Goal: Task Accomplishment & Management: Manage account settings

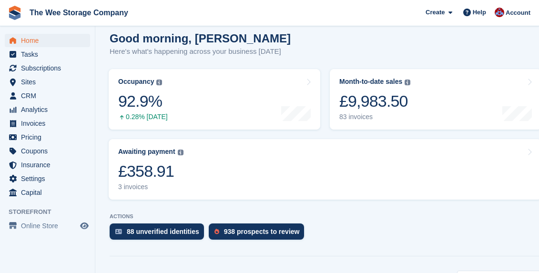
scroll to position [97, 0]
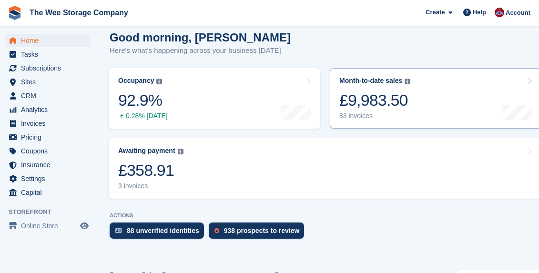
click at [363, 112] on div "83 invoices" at bounding box center [375, 116] width 71 height 8
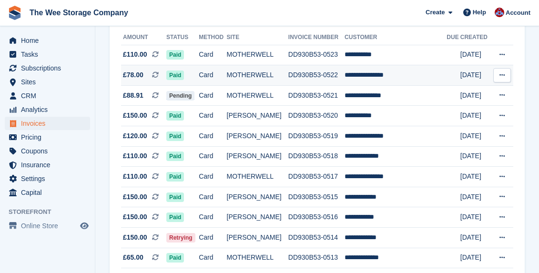
scroll to position [116, 0]
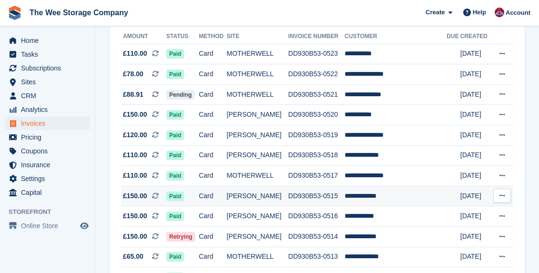
click at [259, 194] on td "[PERSON_NAME]" at bounding box center [258, 196] width 62 height 21
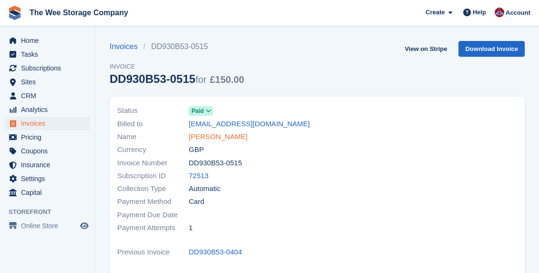
click at [209, 136] on link "[PERSON_NAME]" at bounding box center [218, 137] width 59 height 11
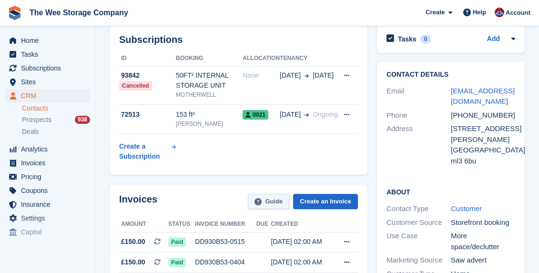
scroll to position [47, 0]
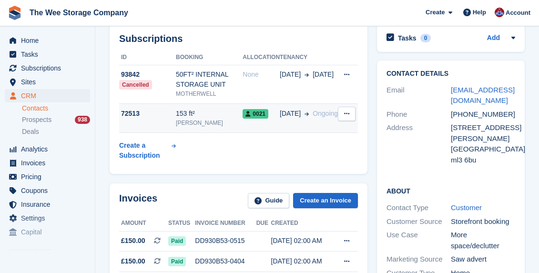
click at [206, 122] on div "[PERSON_NAME]" at bounding box center [209, 123] width 67 height 9
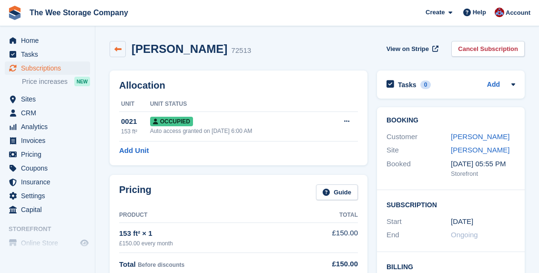
click at [116, 49] on icon at bounding box center [117, 49] width 7 height 7
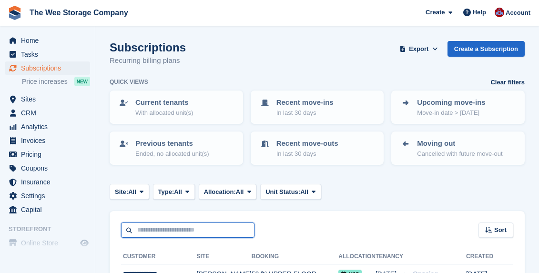
click at [190, 231] on input "text" at bounding box center [188, 231] width 134 height 16
type input "*****"
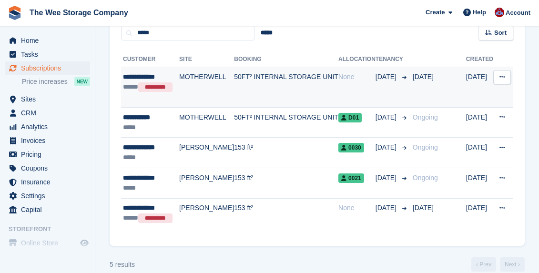
scroll to position [190, 0]
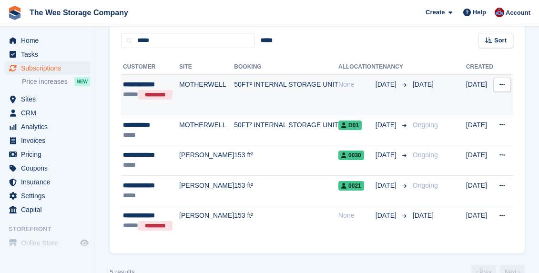
click at [249, 85] on td "50FT² INTERNAL STORAGE UNIT" at bounding box center [286, 95] width 104 height 41
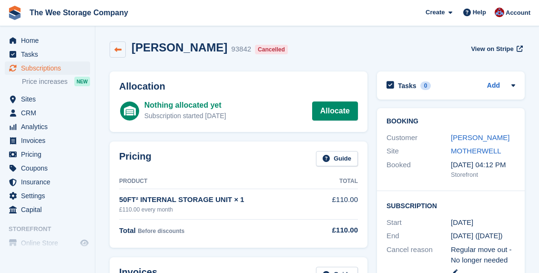
click at [122, 48] on link at bounding box center [118, 49] width 16 height 16
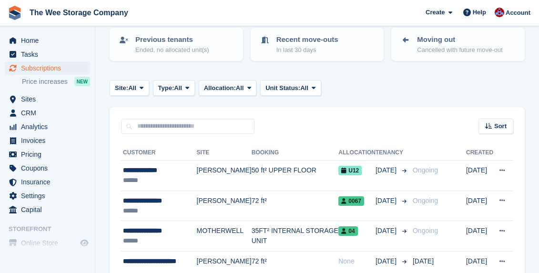
scroll to position [52, 0]
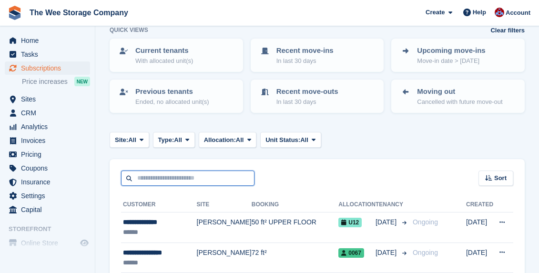
click at [181, 183] on input "text" at bounding box center [188, 179] width 134 height 16
type input "*****"
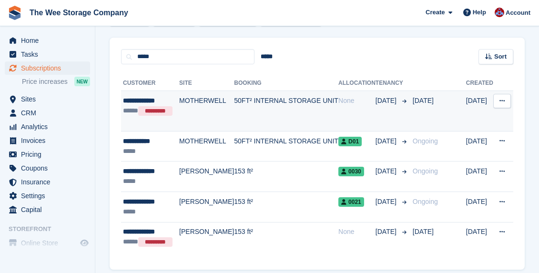
scroll to position [195, 0]
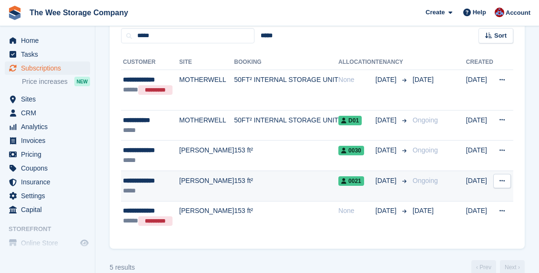
click at [218, 182] on td "[PERSON_NAME]" at bounding box center [206, 186] width 55 height 31
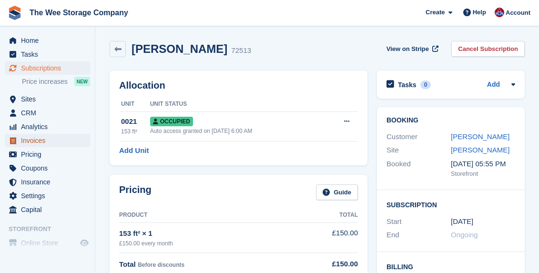
click at [37, 135] on span "Invoices" at bounding box center [49, 140] width 57 height 13
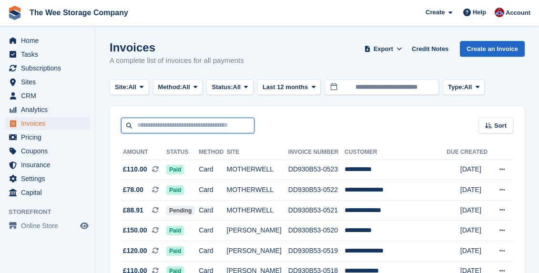
click at [224, 118] on input "text" at bounding box center [188, 126] width 134 height 16
type input "*****"
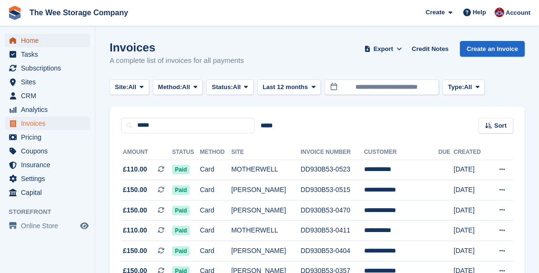
click at [35, 39] on span "Home" at bounding box center [49, 40] width 57 height 13
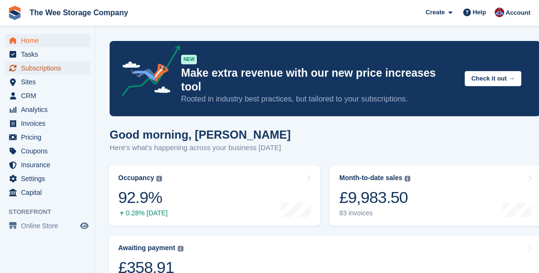
click at [41, 65] on span "Subscriptions" at bounding box center [49, 68] width 57 height 13
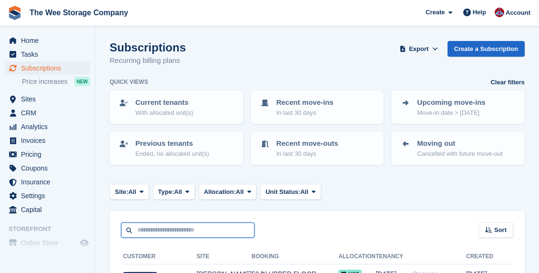
click at [182, 229] on input "text" at bounding box center [188, 231] width 134 height 16
type input "*****"
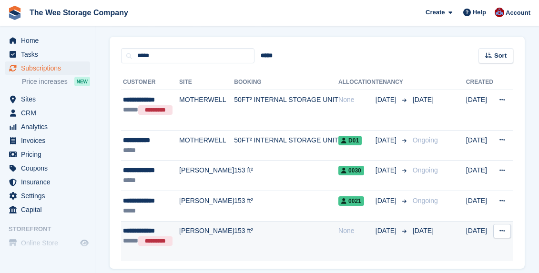
scroll to position [180, 0]
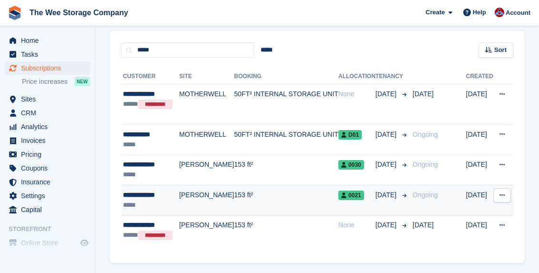
click at [203, 198] on td "[PERSON_NAME]" at bounding box center [206, 200] width 55 height 31
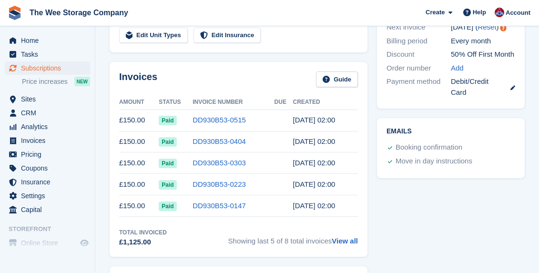
scroll to position [246, 0]
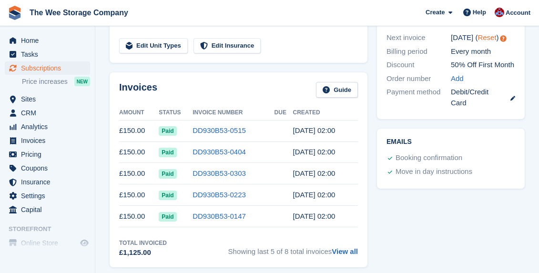
click at [482, 35] on link "Reset" at bounding box center [487, 37] width 19 height 8
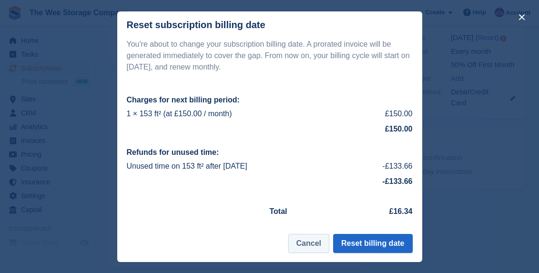
click at [310, 247] on button "Cancel" at bounding box center [309, 243] width 41 height 19
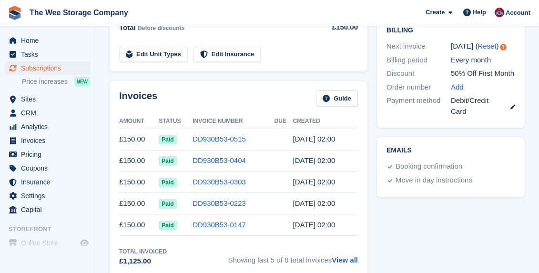
scroll to position [259, 0]
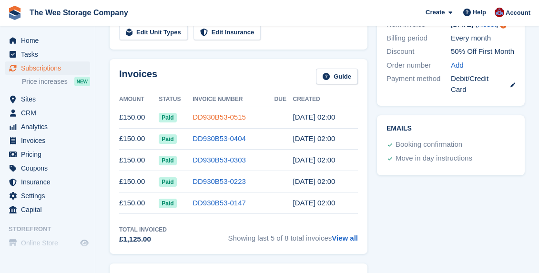
click at [218, 116] on link "DD930B53-0515" at bounding box center [219, 117] width 53 height 8
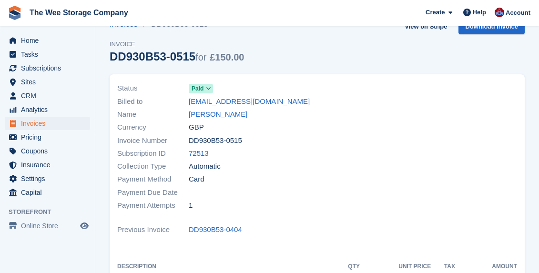
scroll to position [21, 0]
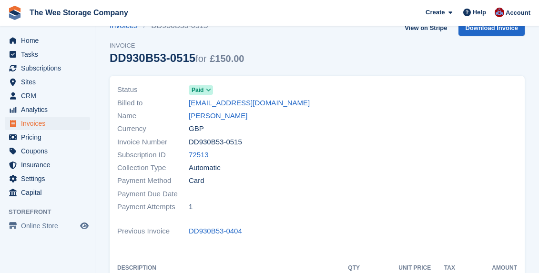
click at [210, 89] on icon at bounding box center [208, 90] width 5 height 6
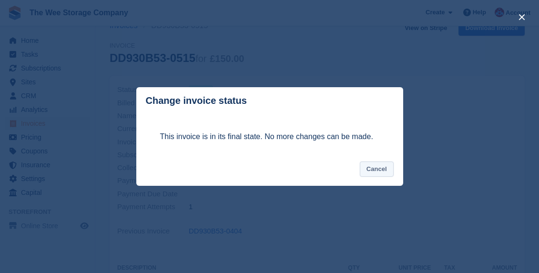
click at [381, 169] on button "Cancel" at bounding box center [377, 170] width 34 height 16
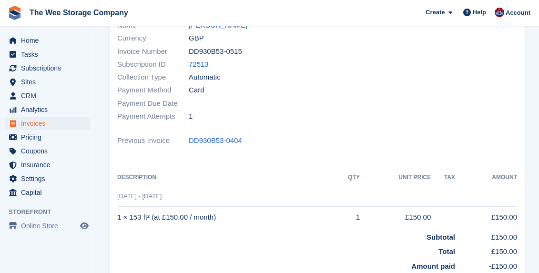
scroll to position [0, 0]
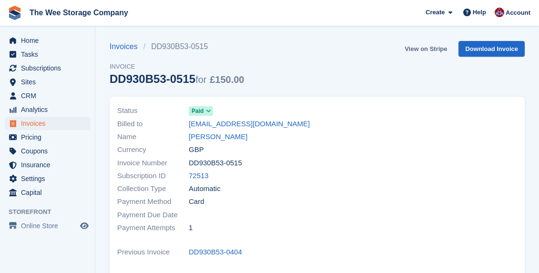
click at [428, 47] on link "View on Stripe" at bounding box center [426, 49] width 50 height 16
click at [39, 31] on div "Home Tasks Subscriptions Subscriptions Subscriptions Price increases NEW Price …" at bounding box center [47, 115] width 95 height 170
click at [40, 35] on span "Home" at bounding box center [49, 40] width 57 height 13
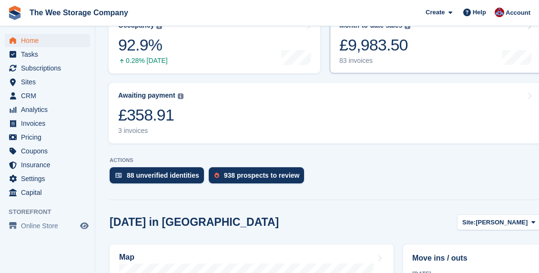
scroll to position [157, 0]
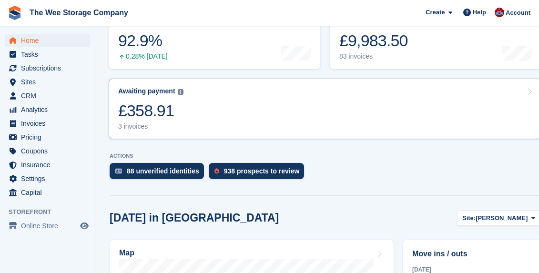
click at [252, 96] on link "Awaiting payment The total outstanding balance on all open invoices. £358.91 3 …" at bounding box center [325, 109] width 433 height 61
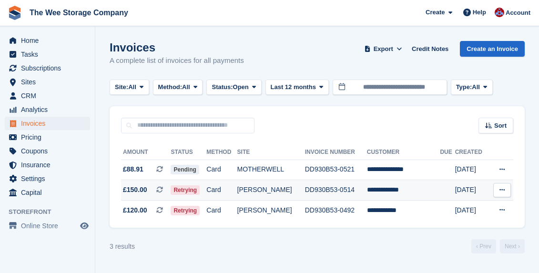
click at [305, 188] on td "[PERSON_NAME]" at bounding box center [272, 190] width 68 height 21
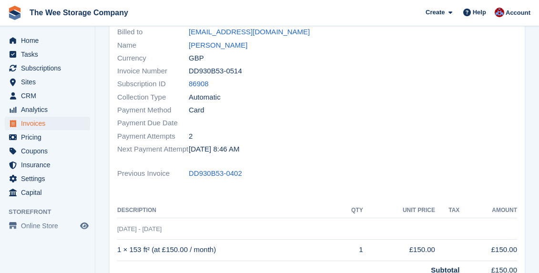
scroll to position [105, 0]
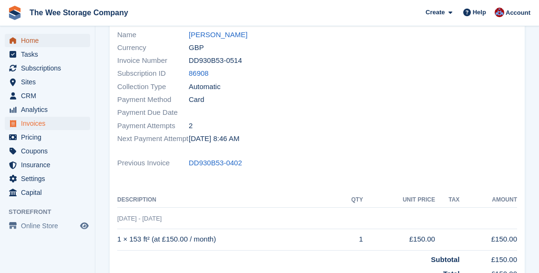
click at [36, 40] on span "Home" at bounding box center [49, 40] width 57 height 13
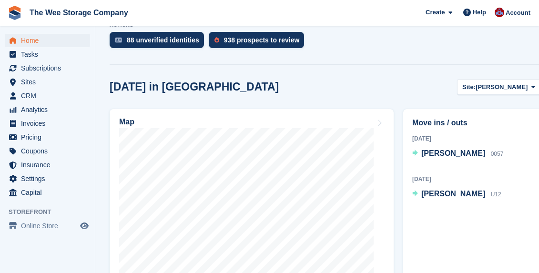
scroll to position [177, 0]
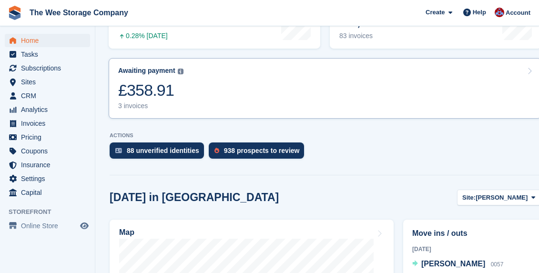
click at [226, 73] on link "Awaiting payment The total outstanding balance on all open invoices. £358.91 3 …" at bounding box center [325, 88] width 433 height 61
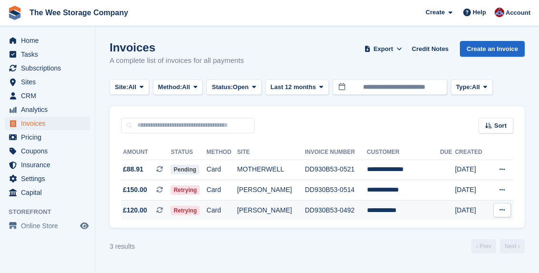
click at [254, 209] on td "[PERSON_NAME]" at bounding box center [272, 210] width 68 height 20
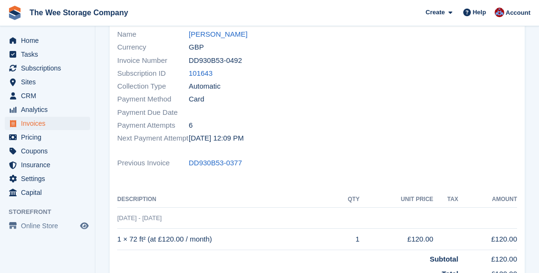
scroll to position [20, 0]
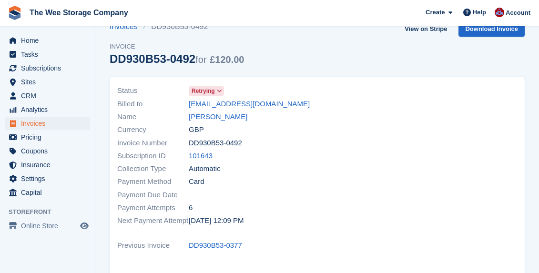
click at [222, 88] on icon at bounding box center [219, 91] width 5 height 6
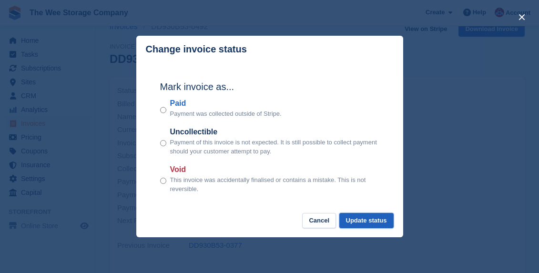
click at [363, 223] on button "Update status" at bounding box center [367, 221] width 54 height 16
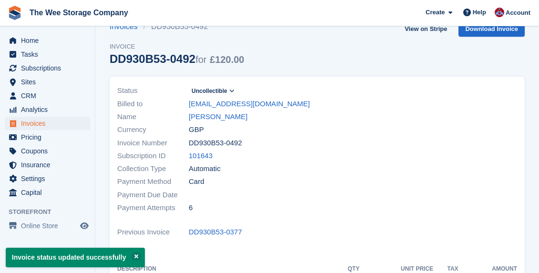
scroll to position [0, 0]
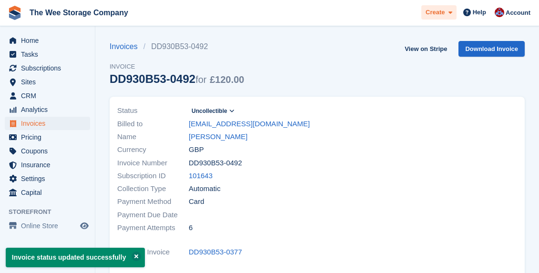
click at [443, 14] on span "Create" at bounding box center [435, 13] width 19 height 10
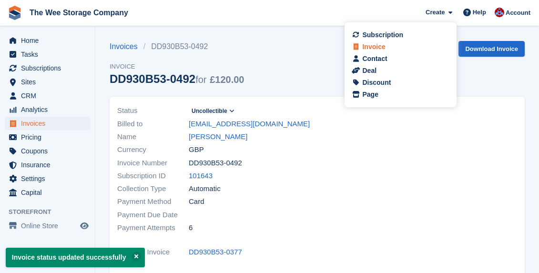
click at [382, 43] on div "Invoice" at bounding box center [374, 47] width 23 height 10
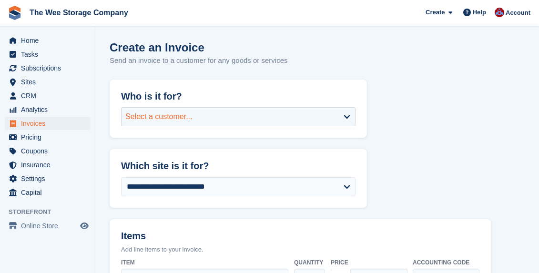
click at [185, 119] on div "Select a customer..." at bounding box center [158, 116] width 67 height 11
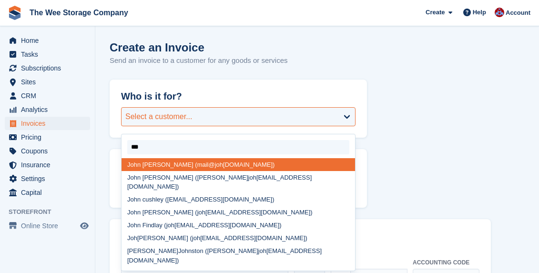
type input "****"
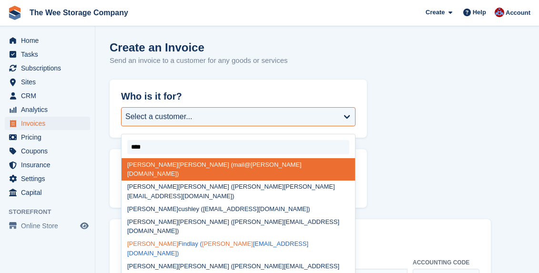
click at [155, 238] on div "John Findlay ( john _findlay_18@hotmail.com)" at bounding box center [239, 249] width 234 height 22
select select "******"
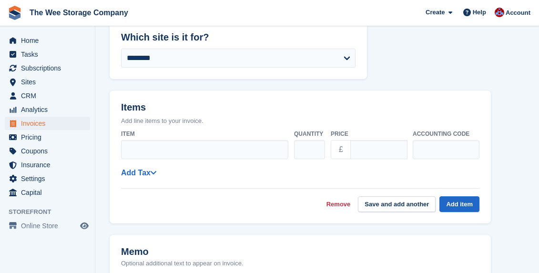
scroll to position [186, 0]
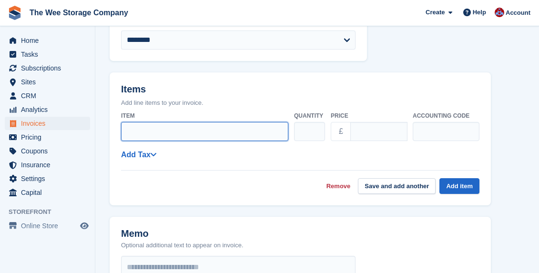
click at [165, 131] on input "Item" at bounding box center [204, 131] width 167 height 19
click at [227, 138] on input "**********" at bounding box center [204, 131] width 167 height 19
drag, startPoint x: 222, startPoint y: 134, endPoint x: 182, endPoint y: 131, distance: 40.6
click at [182, 131] on input "**********" at bounding box center [204, 131] width 167 height 19
paste input "**********"
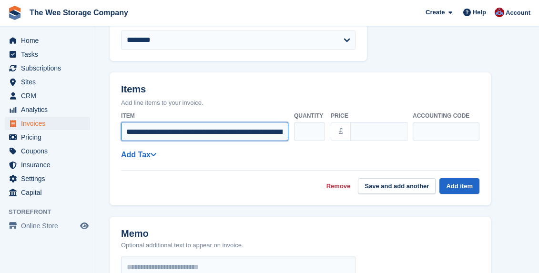
scroll to position [0, 0]
type input "**********"
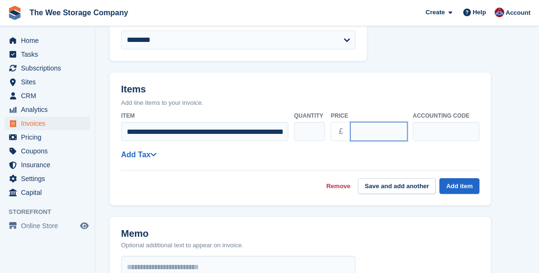
drag, startPoint x: 377, startPoint y: 131, endPoint x: 350, endPoint y: 131, distance: 27.2
click at [350, 131] on div "£ ****" at bounding box center [369, 131] width 76 height 19
type input "******"
click at [463, 187] on button "Add item" at bounding box center [460, 186] width 40 height 16
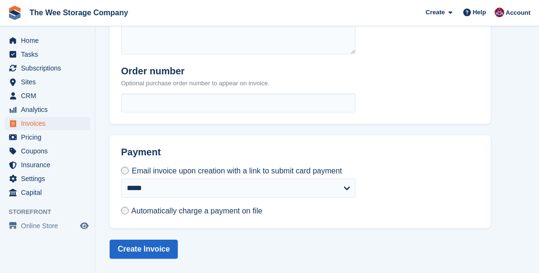
scroll to position [435, 0]
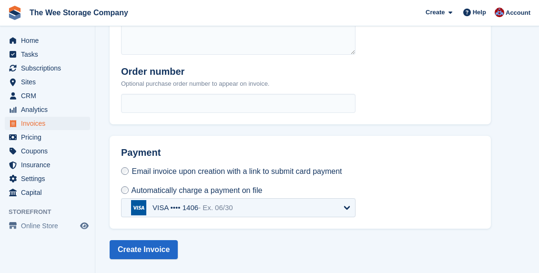
click at [206, 211] on span "- Ex. 06/30" at bounding box center [215, 208] width 35 height 8
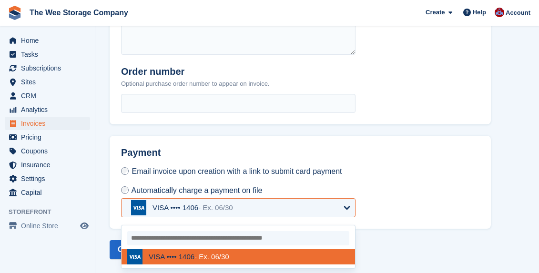
click at [206, 211] on span "- Ex. 06/30" at bounding box center [215, 208] width 35 height 8
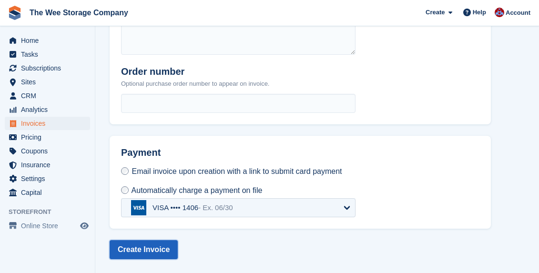
click at [139, 248] on button "Create Invoice" at bounding box center [144, 249] width 68 height 19
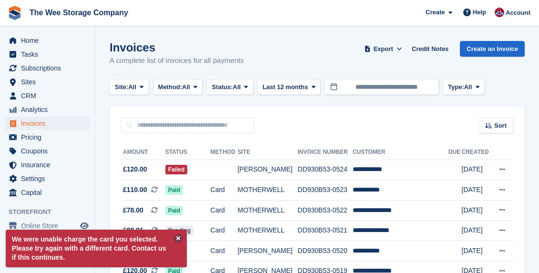
click at [174, 238] on button at bounding box center [179, 239] width 10 height 10
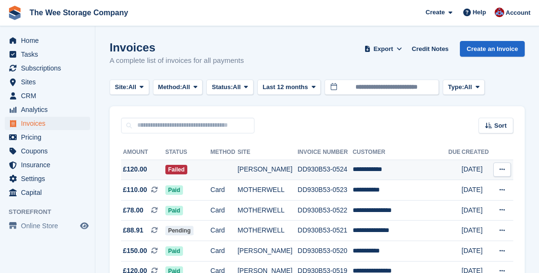
click at [204, 172] on td "Failed" at bounding box center [188, 170] width 45 height 21
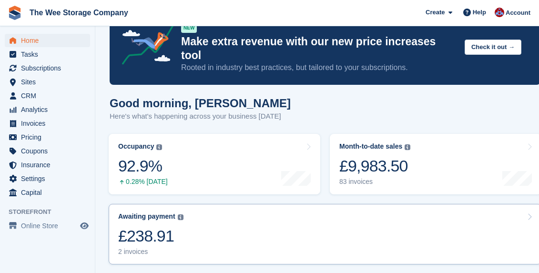
scroll to position [49, 0]
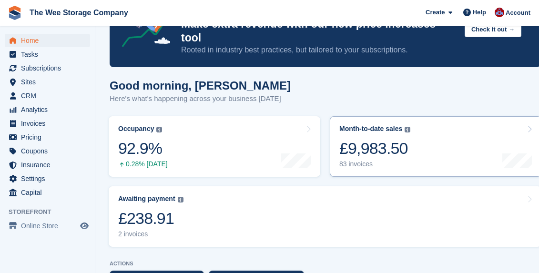
click at [388, 157] on link "Month-to-date sales The sum of all finalised invoices generated this month to d…" at bounding box center [436, 146] width 212 height 61
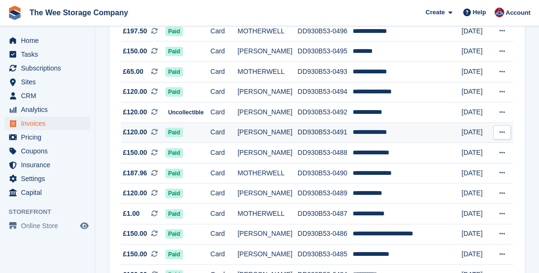
scroll to position [686, 0]
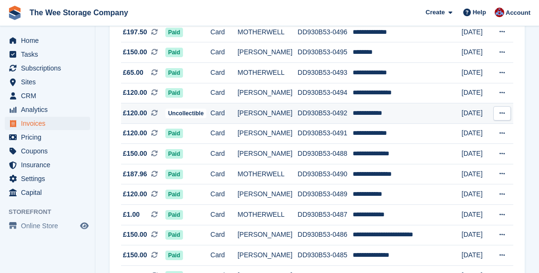
click at [204, 114] on span "Uncollectible" at bounding box center [186, 114] width 41 height 10
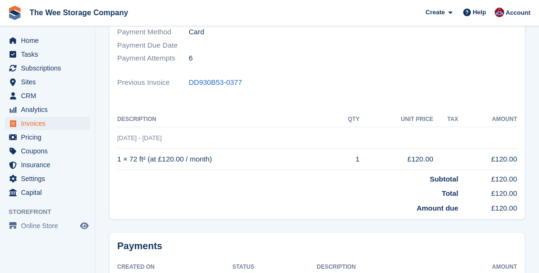
scroll to position [172, 0]
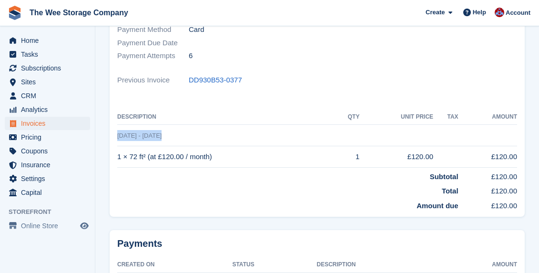
drag, startPoint x: 173, startPoint y: 134, endPoint x: 118, endPoint y: 133, distance: 55.4
click at [118, 133] on td "14 Sep - 14 Oct" at bounding box center [317, 135] width 400 height 21
drag, startPoint x: 218, startPoint y: 162, endPoint x: 117, endPoint y: 133, distance: 105.1
click at [117, 133] on tbody "14 Sep - 14 Oct 1 × 72 ft² (at £120.00 / month) 1 £120.00 £120.00 Subtotal £120…" at bounding box center [317, 168] width 400 height 87
copy tbody "14 Sep - 14 Oct 1 × 72 ft² (at £120.00 / month)"
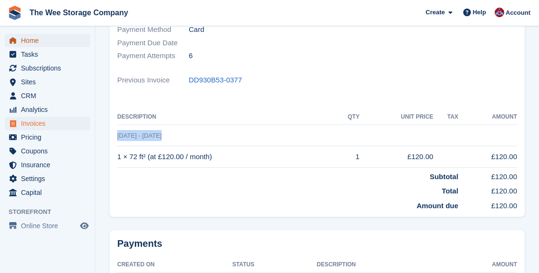
click at [46, 44] on span "Home" at bounding box center [49, 40] width 57 height 13
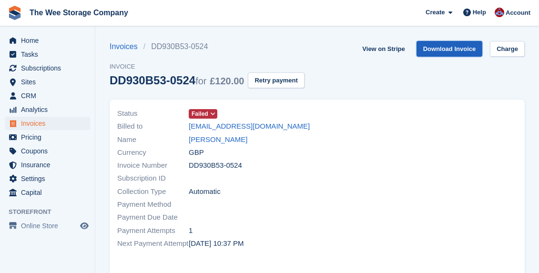
click at [451, 50] on link "Download Invoice" at bounding box center [450, 49] width 66 height 16
click at [262, 166] on div "Invoice Number DD930B53-0524" at bounding box center [214, 165] width 195 height 13
click at [443, 54] on link "Download Invoice" at bounding box center [450, 49] width 66 height 16
click at [215, 142] on link "John Findlay" at bounding box center [218, 140] width 59 height 11
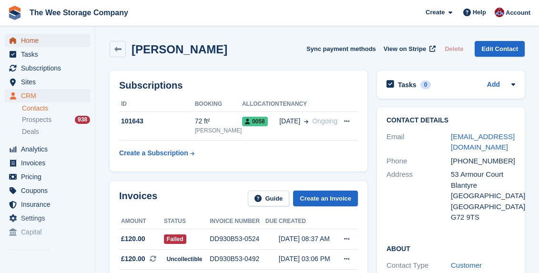
click at [31, 42] on span "Home" at bounding box center [49, 40] width 57 height 13
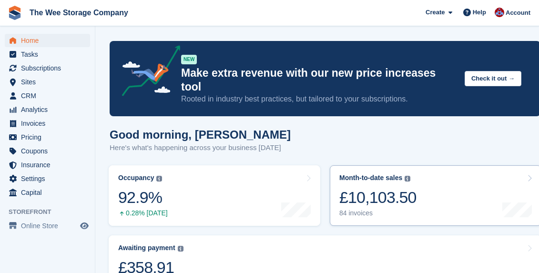
click at [358, 188] on div "£10,103.50" at bounding box center [378, 198] width 77 height 20
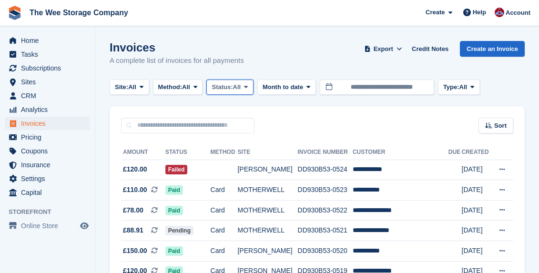
click at [241, 84] on span "All" at bounding box center [237, 88] width 8 height 10
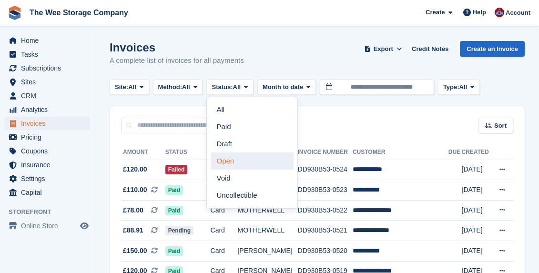
click at [240, 163] on link "Open" at bounding box center [252, 161] width 83 height 17
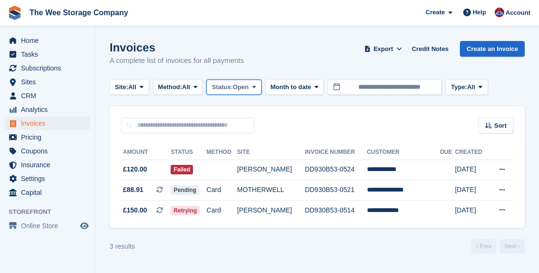
click at [256, 89] on icon at bounding box center [254, 87] width 4 height 6
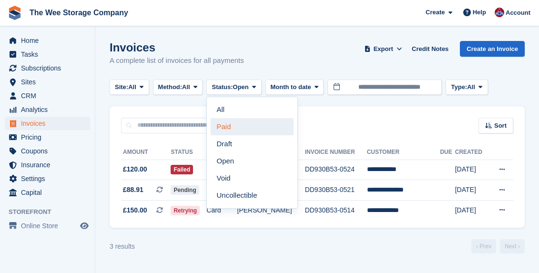
click at [243, 129] on link "Paid" at bounding box center [252, 126] width 83 height 17
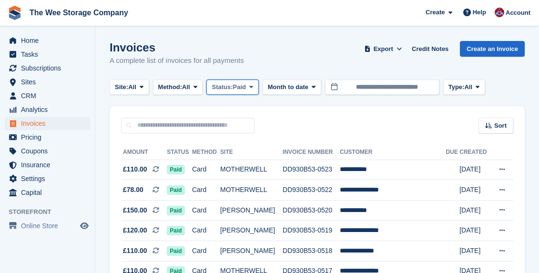
click at [255, 89] on span at bounding box center [252, 87] width 8 height 8
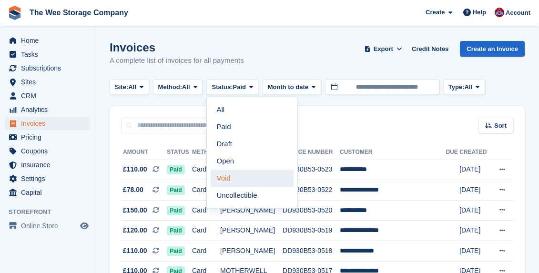
click at [245, 184] on link "Void" at bounding box center [252, 178] width 83 height 17
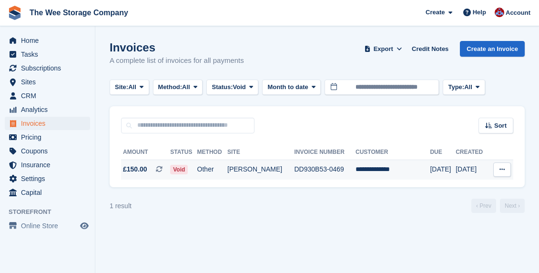
click at [249, 169] on td "[PERSON_NAME]" at bounding box center [261, 170] width 67 height 20
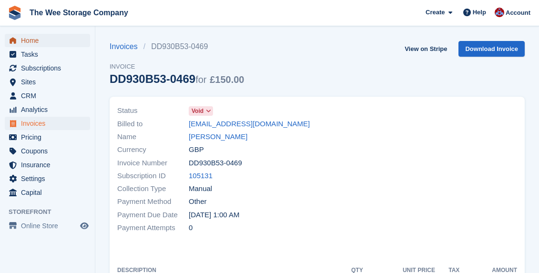
click at [43, 39] on span "Home" at bounding box center [49, 40] width 57 height 13
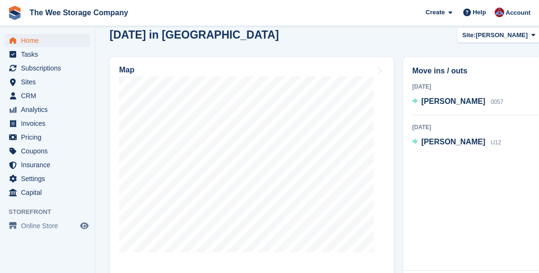
scroll to position [508, 0]
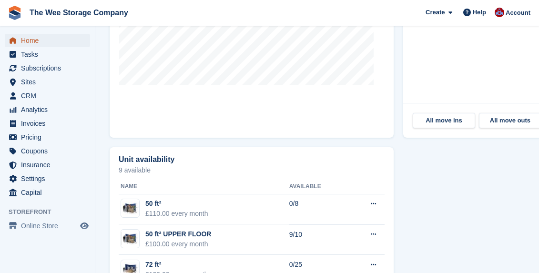
click at [37, 35] on span "Home" at bounding box center [49, 40] width 57 height 13
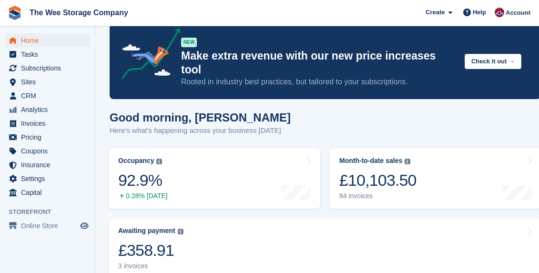
scroll to position [0, 0]
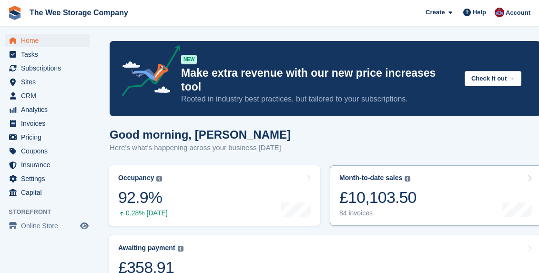
click at [379, 188] on div "£10,103.50" at bounding box center [378, 198] width 77 height 20
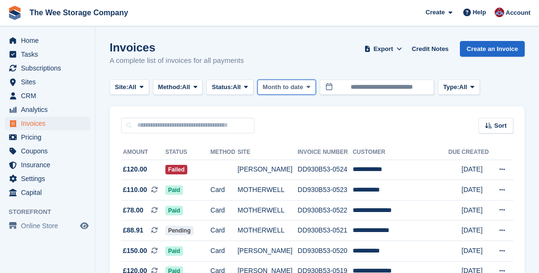
click at [303, 85] on span "Month to date" at bounding box center [283, 88] width 41 height 10
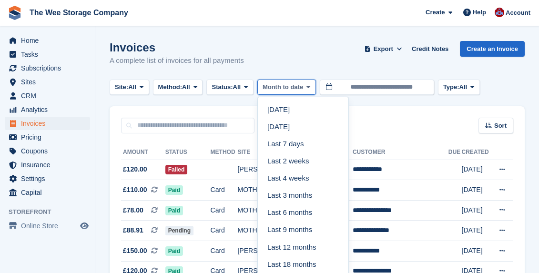
click at [311, 88] on icon at bounding box center [309, 87] width 4 height 6
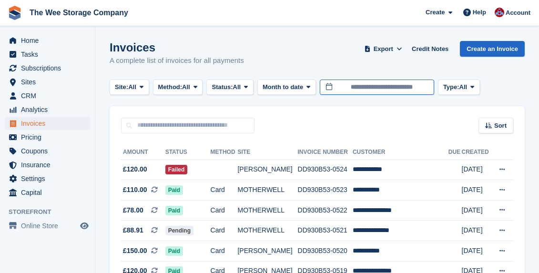
click at [375, 88] on input "**********" at bounding box center [377, 88] width 114 height 16
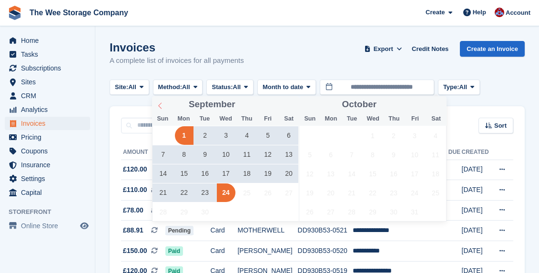
click at [159, 101] on span at bounding box center [160, 104] width 16 height 16
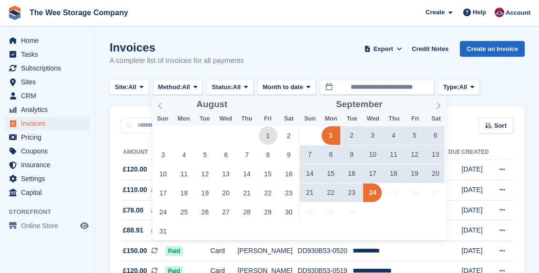
click at [271, 139] on span "1" at bounding box center [268, 135] width 19 height 19
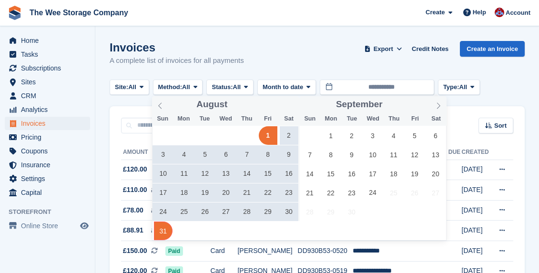
click at [158, 234] on span "31" at bounding box center [163, 231] width 19 height 19
type input "**********"
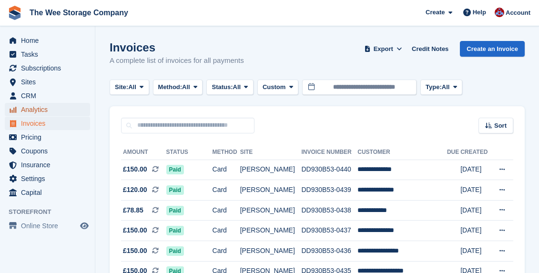
click at [39, 116] on span "Analytics" at bounding box center [49, 109] width 57 height 13
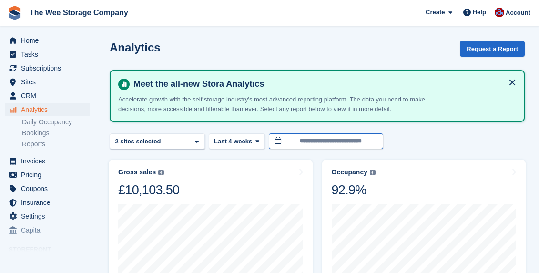
click at [311, 141] on input "**********" at bounding box center [326, 142] width 114 height 16
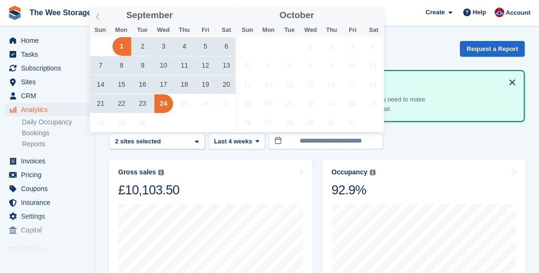
click at [101, 13] on icon at bounding box center [97, 16] width 7 height 7
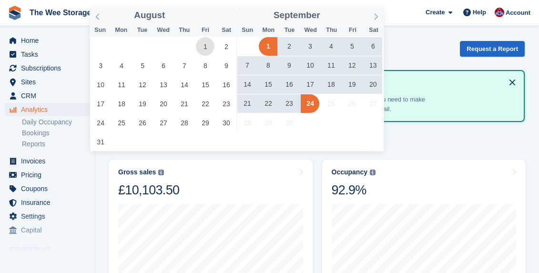
click at [204, 48] on span "1" at bounding box center [205, 46] width 19 height 19
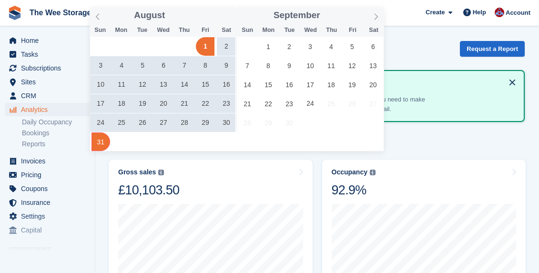
click at [98, 149] on span "31" at bounding box center [101, 142] width 19 height 19
type input "**********"
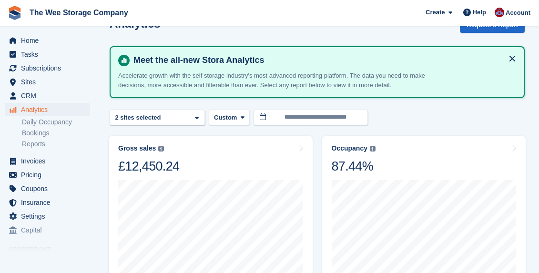
scroll to position [27, 0]
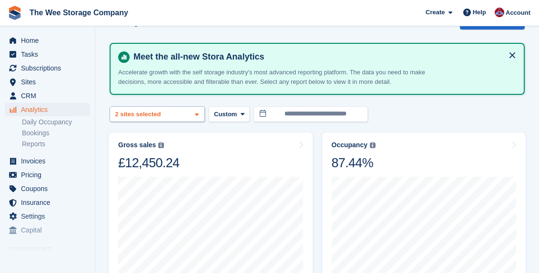
click at [187, 111] on div "HAMILTON 2 sites selected" at bounding box center [157, 114] width 95 height 16
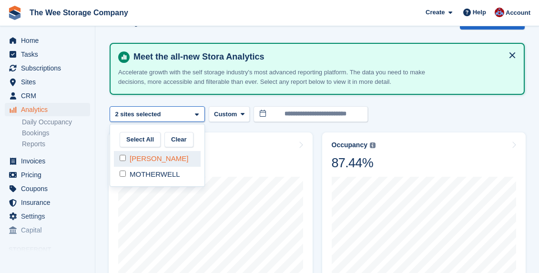
select select "****"
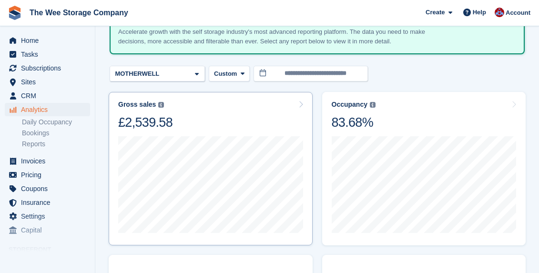
scroll to position [73, 0]
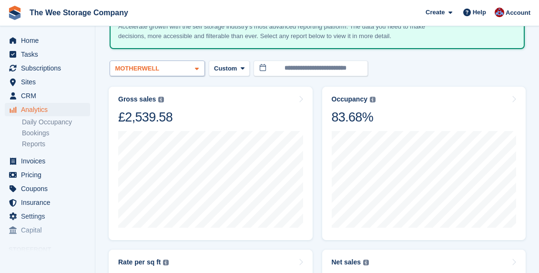
click at [193, 67] on span at bounding box center [197, 69] width 8 height 8
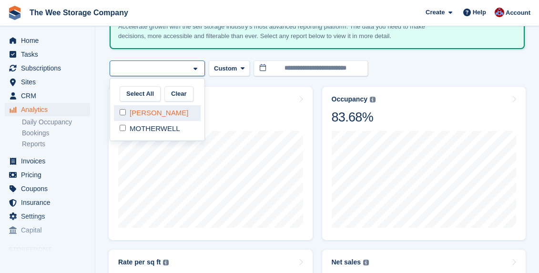
select select "****"
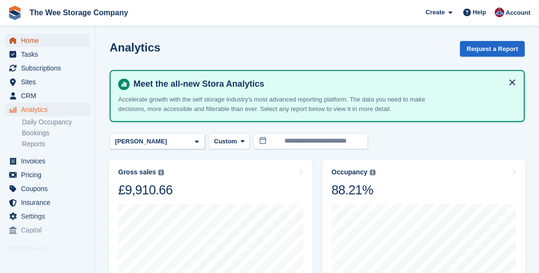
click at [26, 39] on span "Home" at bounding box center [49, 40] width 57 height 13
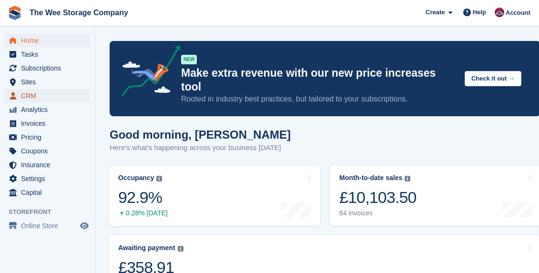
click at [41, 95] on span "CRM" at bounding box center [49, 95] width 57 height 13
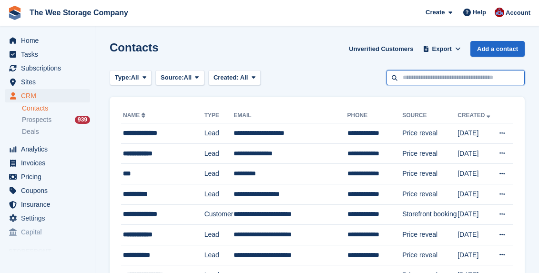
click at [451, 81] on input "text" at bounding box center [456, 78] width 138 height 16
paste input "**********"
click at [402, 78] on input "**********" at bounding box center [456, 78] width 138 height 16
type input "**********"
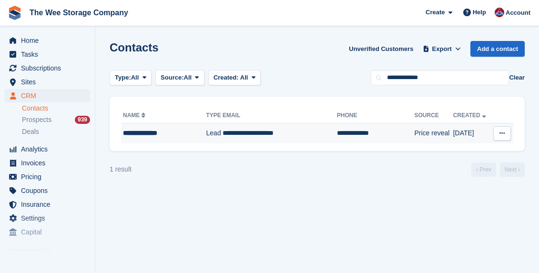
click at [166, 131] on div "**********" at bounding box center [161, 133] width 76 height 10
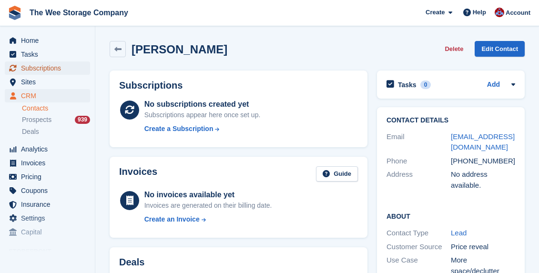
click at [42, 70] on span "Subscriptions" at bounding box center [49, 68] width 57 height 13
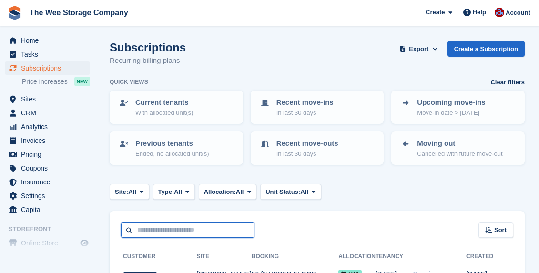
click at [205, 228] on input "text" at bounding box center [188, 231] width 134 height 16
type input "******"
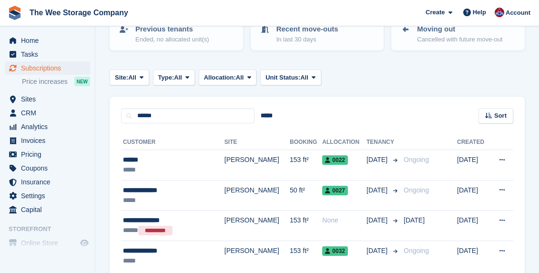
scroll to position [160, 0]
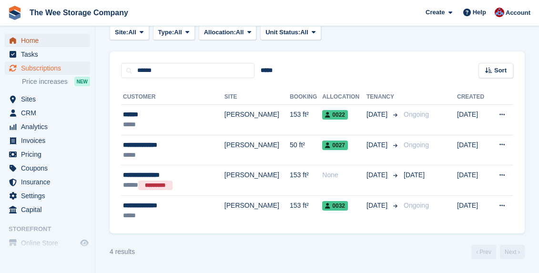
click at [35, 41] on span "Home" at bounding box center [49, 40] width 57 height 13
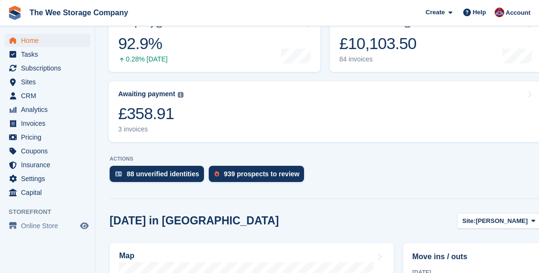
scroll to position [118, 0]
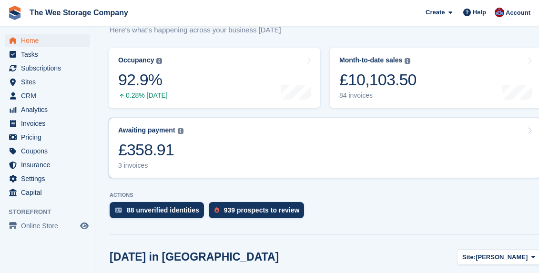
click at [260, 140] on link "Awaiting payment The total outstanding balance on all open invoices. £358.91 3 …" at bounding box center [325, 148] width 433 height 61
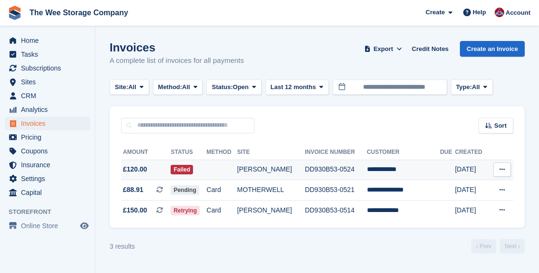
click at [224, 170] on td at bounding box center [222, 170] width 31 height 21
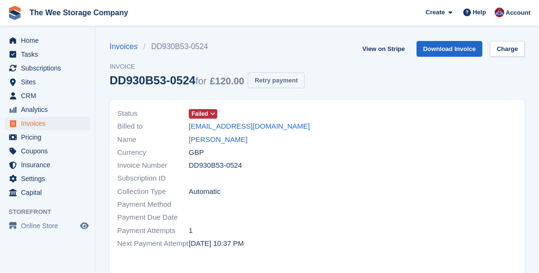
click at [288, 83] on button "Retry payment" at bounding box center [276, 81] width 56 height 16
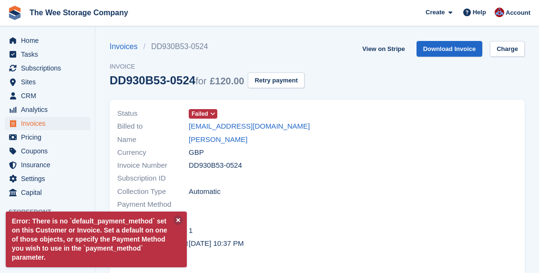
click at [216, 114] on icon at bounding box center [212, 114] width 5 height 6
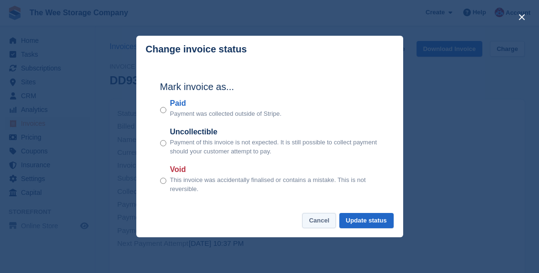
click at [321, 224] on button "Cancel" at bounding box center [319, 221] width 34 height 16
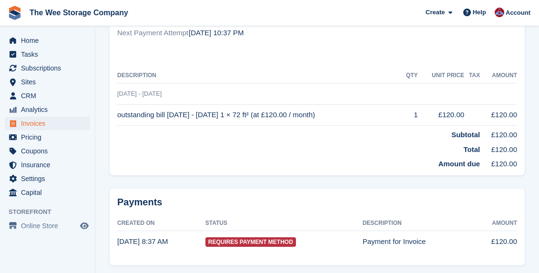
scroll to position [210, 0]
click at [33, 41] on span "Home" at bounding box center [49, 40] width 57 height 13
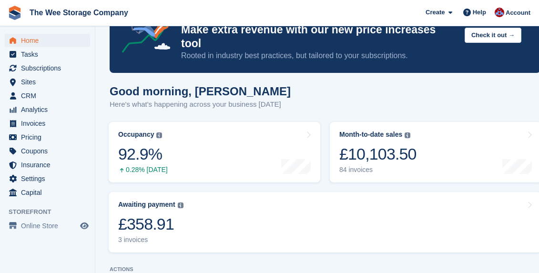
scroll to position [47, 0]
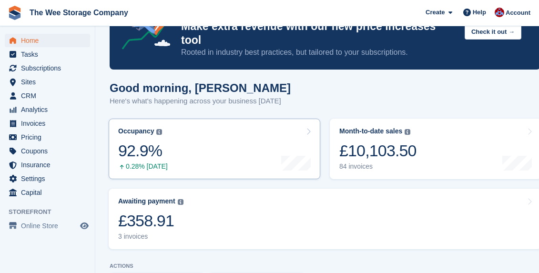
click at [181, 144] on link "Occupancy The percentage of all currently allocated units in terms of area. Inc…" at bounding box center [215, 149] width 212 height 61
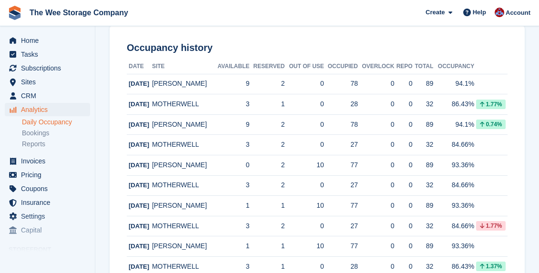
scroll to position [145, 0]
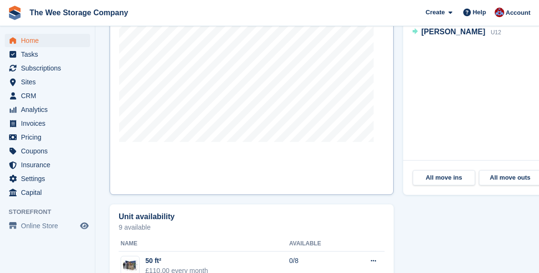
scroll to position [437, 0]
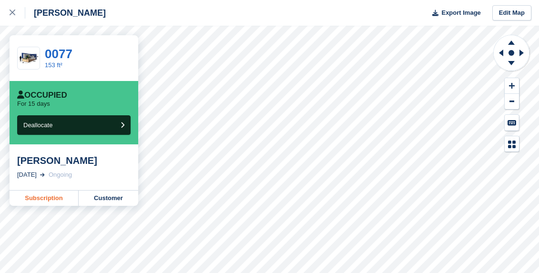
click at [44, 196] on link "Subscription" at bounding box center [44, 198] width 69 height 15
click at [11, 13] on icon at bounding box center [13, 13] width 6 height 6
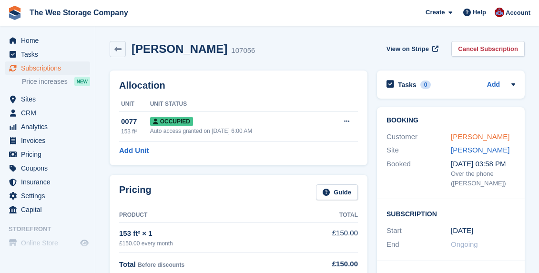
click at [493, 135] on link "[PERSON_NAME]" at bounding box center [480, 137] width 59 height 8
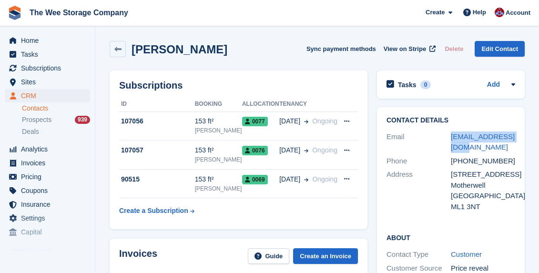
drag, startPoint x: 469, startPoint y: 149, endPoint x: 450, endPoint y: 134, distance: 23.8
click at [450, 134] on div "Email transscot@gmail.com" at bounding box center [451, 142] width 129 height 24
copy div "transscot@gmail.com"
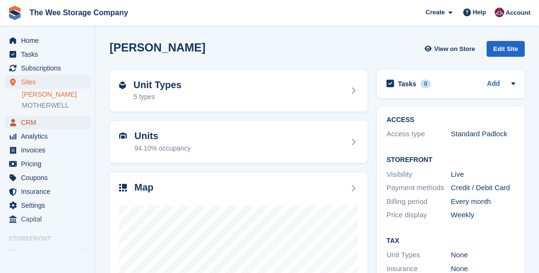
click at [32, 120] on span "CRM" at bounding box center [49, 122] width 57 height 13
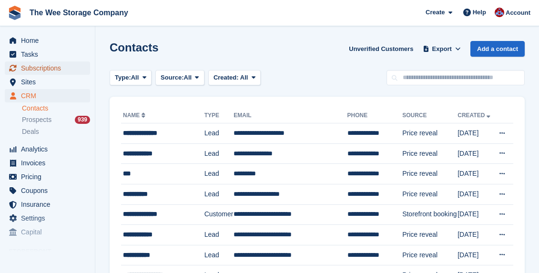
click at [41, 68] on span "Subscriptions" at bounding box center [49, 68] width 57 height 13
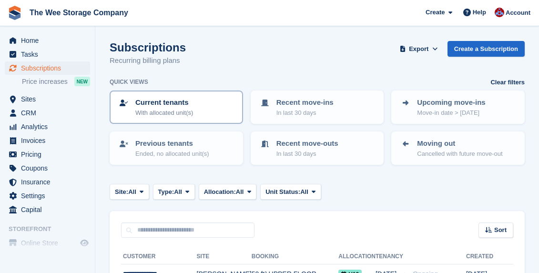
click at [214, 108] on div "Current tenants With allocated unit(s)" at bounding box center [176, 107] width 116 height 20
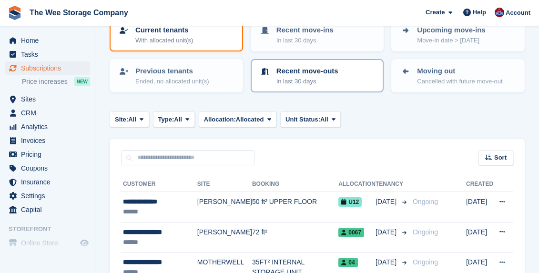
scroll to position [72, 0]
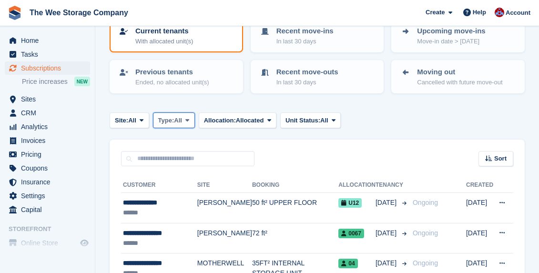
click at [191, 117] on span at bounding box center [188, 120] width 8 height 8
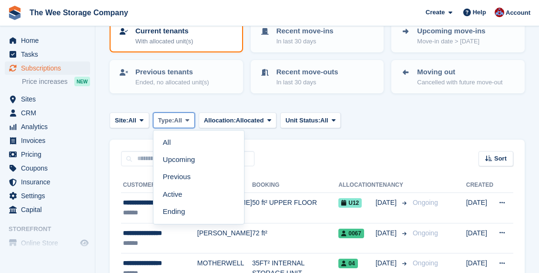
click at [191, 117] on span at bounding box center [188, 120] width 8 height 8
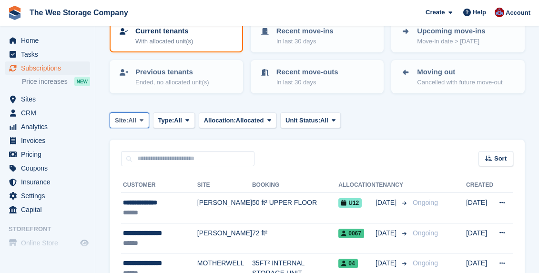
click at [124, 119] on span "Site:" at bounding box center [121, 121] width 13 height 10
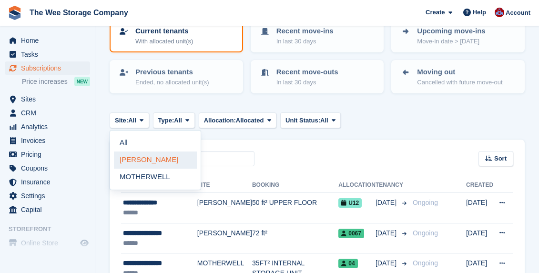
click at [138, 160] on link "[PERSON_NAME]" at bounding box center [155, 160] width 83 height 17
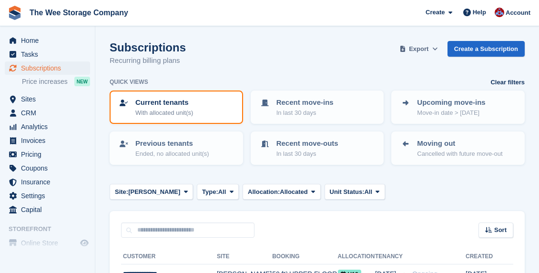
click at [419, 51] on span "Export" at bounding box center [419, 49] width 20 height 10
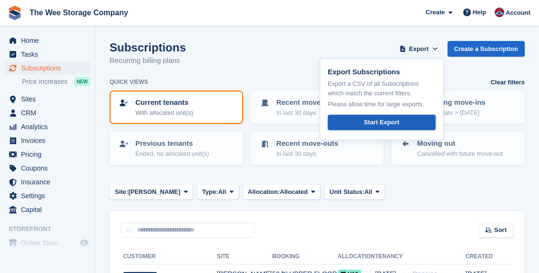
click at [382, 127] on link "Start Export" at bounding box center [382, 123] width 108 height 16
click at [31, 38] on span "Home" at bounding box center [49, 40] width 57 height 13
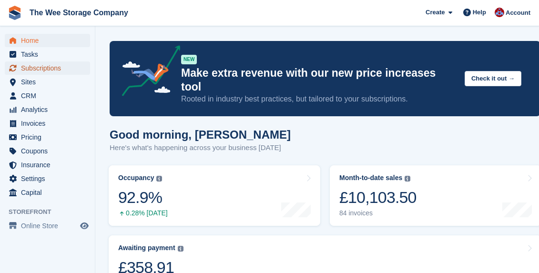
click at [43, 66] on span "Subscriptions" at bounding box center [49, 68] width 57 height 13
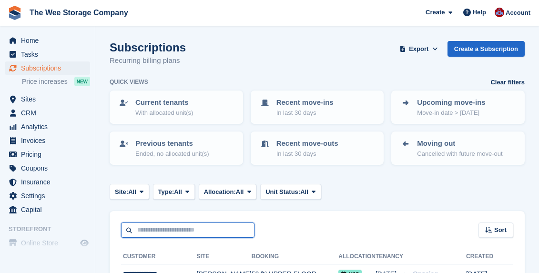
click at [153, 234] on input "text" at bounding box center [188, 231] width 134 height 16
type input "*****"
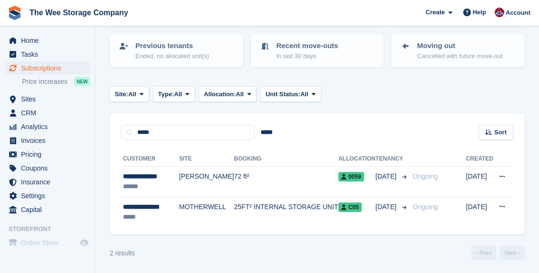
scroll to position [99, 0]
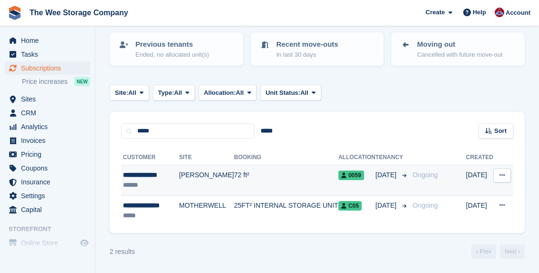
click at [202, 179] on td "[PERSON_NAME]" at bounding box center [206, 181] width 55 height 31
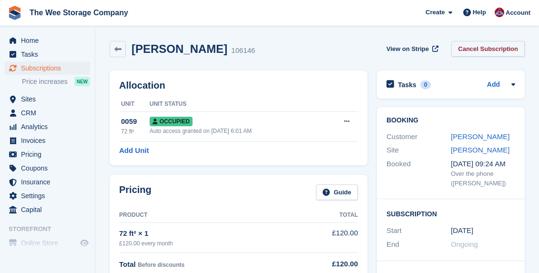
click at [480, 48] on link "Cancel Subscription" at bounding box center [488, 49] width 73 height 16
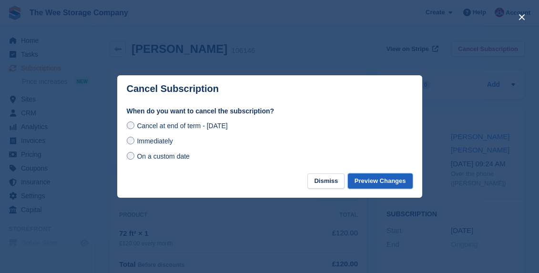
click at [377, 187] on button "Preview Changes" at bounding box center [380, 182] width 65 height 16
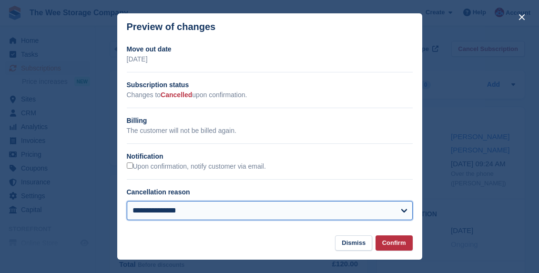
click at [221, 211] on select "**********" at bounding box center [270, 210] width 286 height 19
select select "**********"
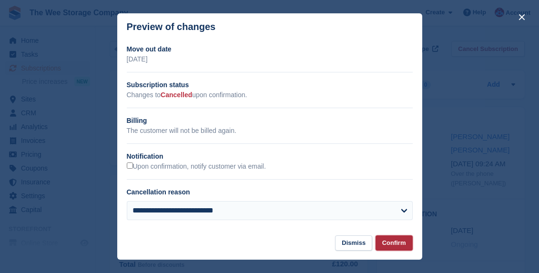
click at [400, 243] on button "Confirm" at bounding box center [394, 244] width 37 height 16
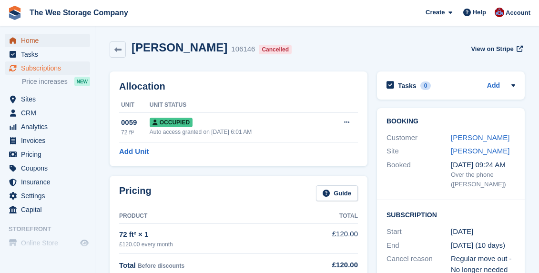
click at [28, 40] on span "Home" at bounding box center [49, 40] width 57 height 13
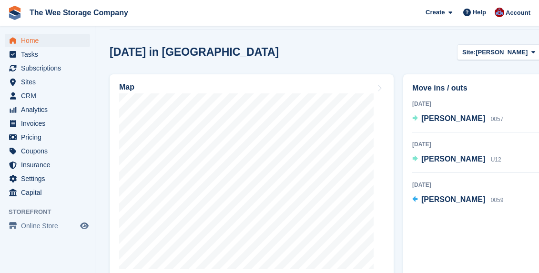
scroll to position [328, 0]
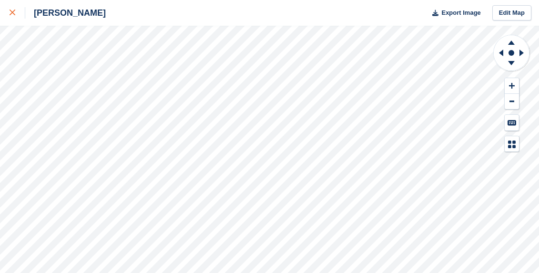
click at [10, 15] on icon at bounding box center [13, 13] width 6 height 6
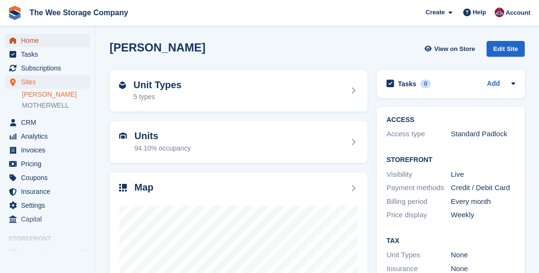
click at [37, 37] on span "Home" at bounding box center [49, 40] width 57 height 13
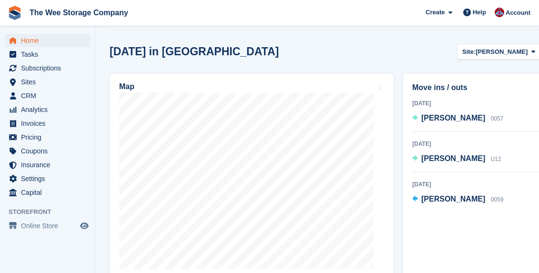
scroll to position [336, 0]
